Goal: Information Seeking & Learning: Understand process/instructions

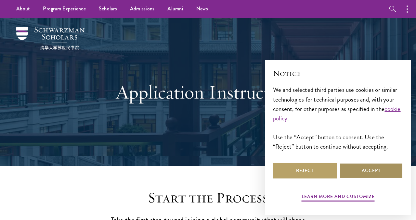
click at [385, 170] on button "Accept" at bounding box center [371, 171] width 64 height 16
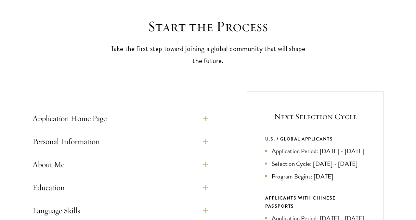
scroll to position [277, 0]
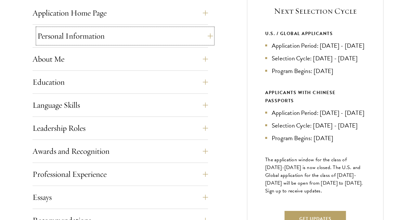
click at [118, 39] on button "Personal Information" at bounding box center [124, 36] width 175 height 16
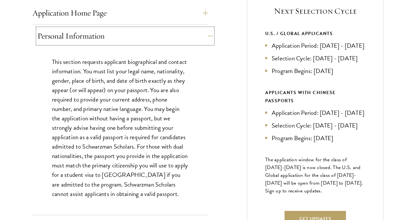
click at [118, 39] on button "Personal Information" at bounding box center [124, 36] width 175 height 16
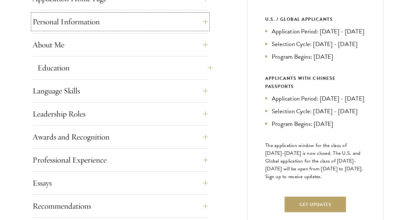
scroll to position [294, 0]
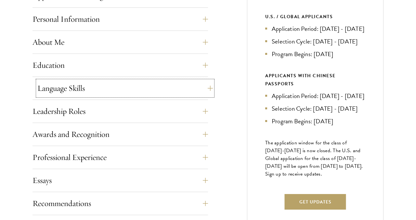
click at [92, 91] on button "Language Skills" at bounding box center [124, 89] width 175 height 16
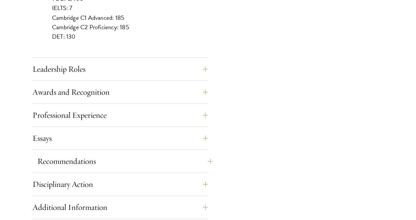
scroll to position [679, 0]
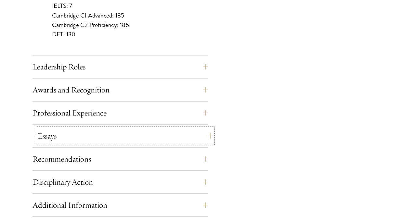
click at [140, 131] on button "Essays" at bounding box center [124, 136] width 175 height 16
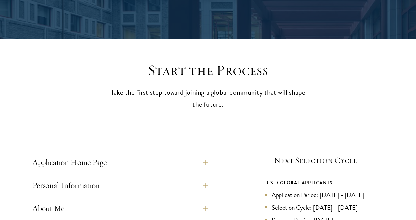
scroll to position [131, 0]
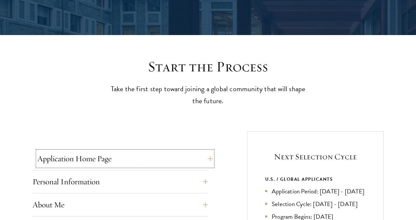
click at [108, 157] on button "Application Home Page" at bounding box center [124, 159] width 175 height 16
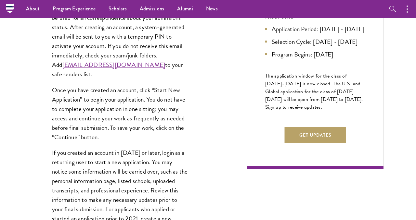
scroll to position [0, 0]
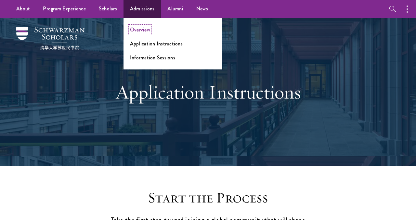
click at [147, 32] on link "Overview" at bounding box center [140, 29] width 20 height 7
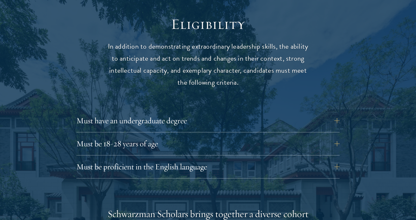
scroll to position [829, 0]
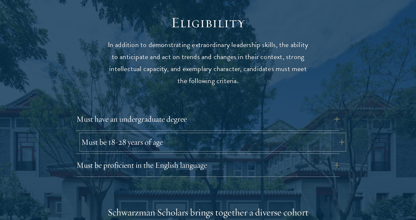
click at [185, 134] on button "Must be 18-28 years of age" at bounding box center [212, 142] width 263 height 16
